Goal: Task Accomplishment & Management: Use online tool/utility

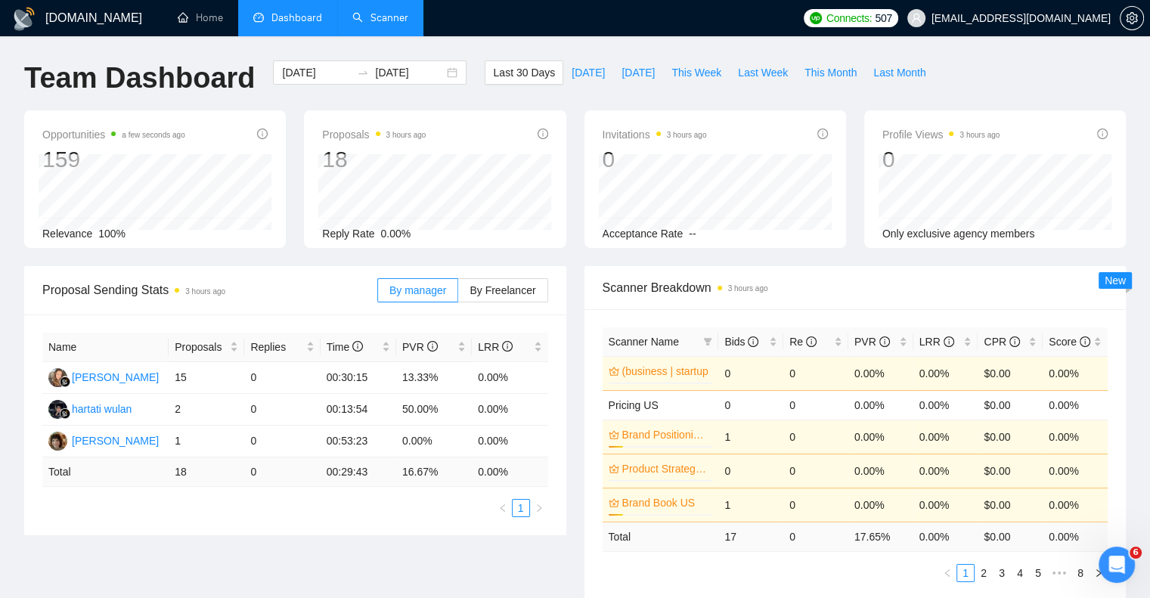
click at [372, 24] on link "Scanner" at bounding box center [380, 17] width 56 height 13
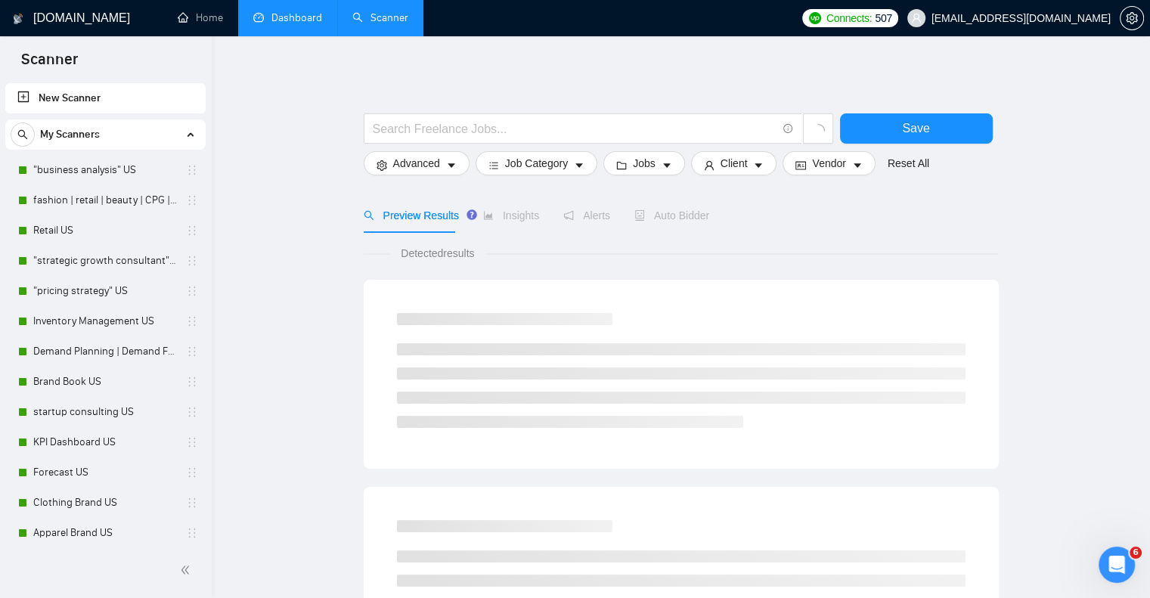
click at [296, 16] on link "Dashboard" at bounding box center [287, 17] width 69 height 13
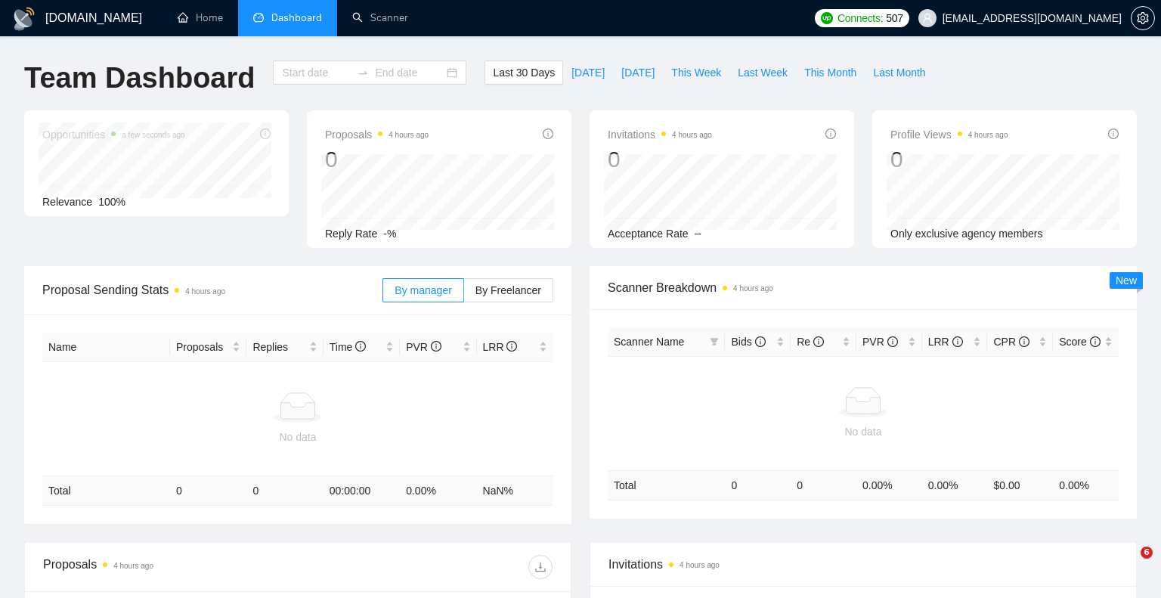
type input "[DATE]"
